Goal: Information Seeking & Learning: Learn about a topic

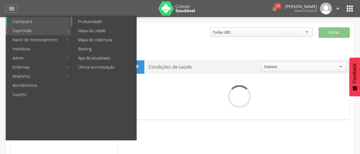
click at [119, 22] on link "Produtividade" at bounding box center [104, 21] width 64 height 9
type input "**********"
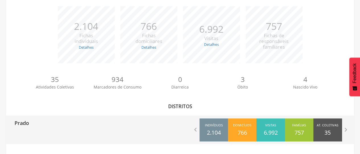
click at [47, 120] on div "Prado" at bounding box center [93, 122] width 174 height 14
type input "**********"
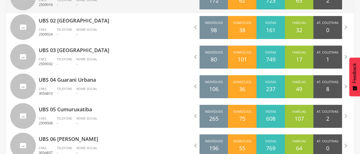
scroll to position [223, 0]
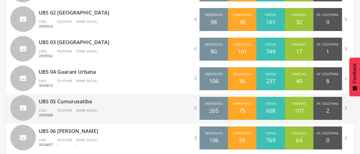
click at [94, 99] on p "UBS 05 Cumuruxatiba" at bounding box center [107, 99] width 137 height 11
type input "**********"
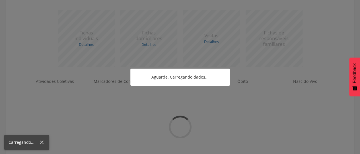
scroll to position [173, 0]
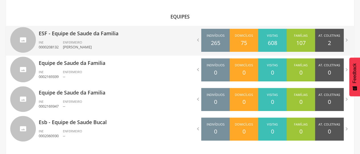
click at [130, 41] on ul "INE 0000208132 ENFERMEIRO [PERSON_NAME]" at bounding box center [107, 46] width 137 height 13
type input "**********"
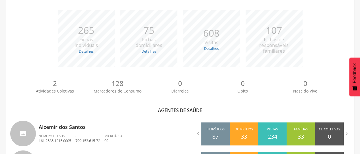
scroll to position [223, 0]
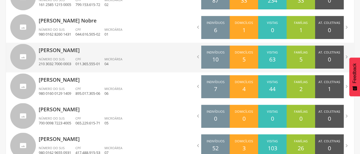
click at [135, 63] on ul "Número do SUS 210 3032 7000 0003 CPF 011.365.555-01 Microárea 04" at bounding box center [107, 63] width 137 height 13
type input "**********"
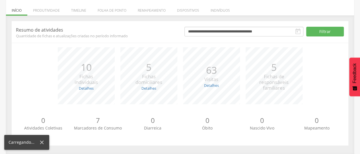
scroll to position [60, 0]
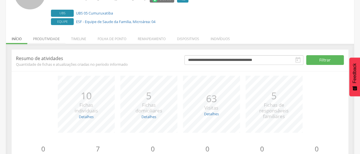
click at [53, 37] on li "Produtividade" at bounding box center [46, 37] width 38 height 13
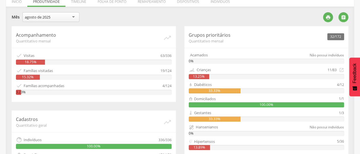
scroll to position [88, 0]
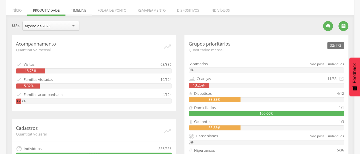
click at [75, 10] on li "Timeline" at bounding box center [78, 8] width 26 height 13
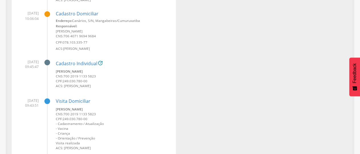
scroll to position [1527, 0]
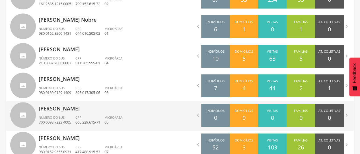
scroll to position [185, 0]
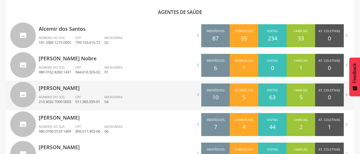
click at [101, 92] on div "Dalcimaria Reis dos Santos Número do SUS 210 3032 7000 0003 CPF 011.365.555-01 …" at bounding box center [107, 95] width 137 height 30
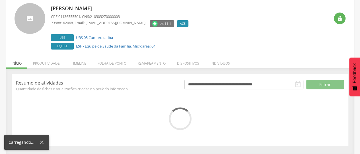
scroll to position [88, 0]
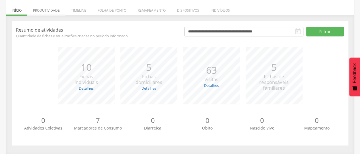
click at [46, 7] on li "Produtividade" at bounding box center [46, 8] width 38 height 13
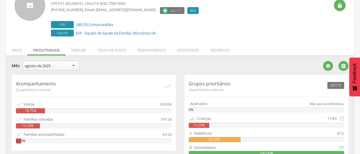
scroll to position [43, 0]
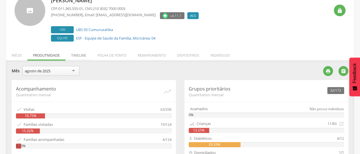
click at [77, 56] on li "Timeline" at bounding box center [78, 53] width 26 height 13
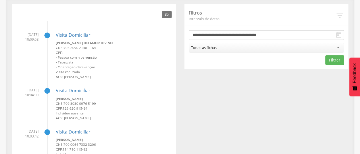
scroll to position [0, 0]
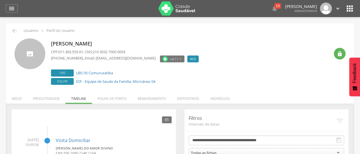
click at [225, 45] on div "[PERSON_NAME] CPF: 011.365.555-01 , CNS: 210 3032 7000 0003 [PHONE_NUMBER] , Em…" at bounding box center [190, 62] width 278 height 48
click at [338, 10] on icon "" at bounding box center [337, 8] width 6 height 6
click at [235, 53] on div "[PERSON_NAME] CPF: 011.365.555-01 , CNS: 210 3032 7000 0003 [PHONE_NUMBER] , Em…" at bounding box center [190, 62] width 278 height 48
click at [189, 12] on img at bounding box center [176, 8] width 37 height 14
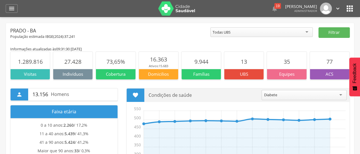
click at [350, 9] on icon "" at bounding box center [349, 8] width 9 height 9
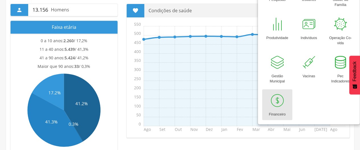
scroll to position [85, 0]
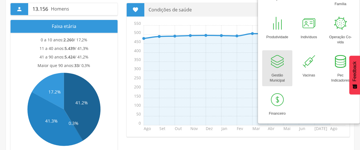
click at [270, 64] on div at bounding box center [276, 61] width 17 height 17
